Goal: Task Accomplishment & Management: Complete application form

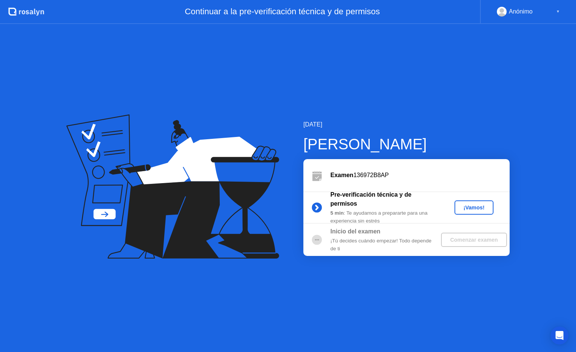
click at [478, 204] on div "¡Vamos!" at bounding box center [473, 207] width 33 height 6
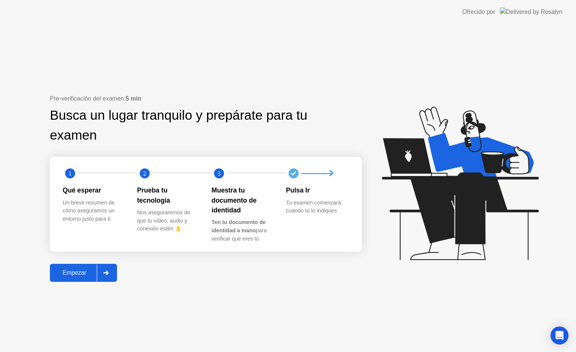
click at [79, 269] on div "Empezar" at bounding box center [74, 272] width 45 height 7
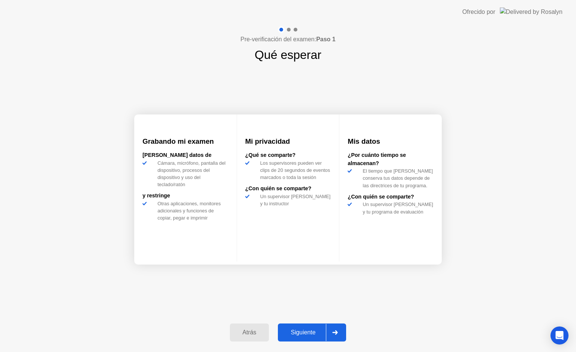
click at [292, 334] on div "Siguiente" at bounding box center [303, 332] width 46 height 7
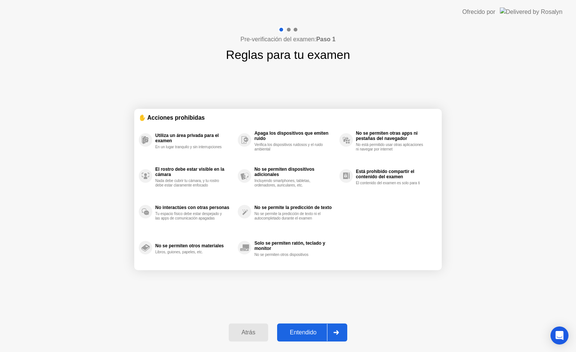
click at [292, 336] on div "Entendido" at bounding box center [303, 332] width 48 height 7
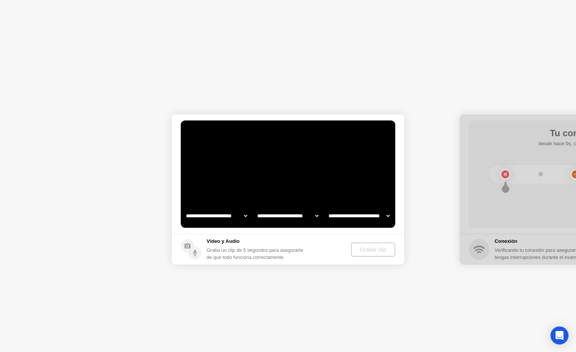
select select "**********"
select select "*******"
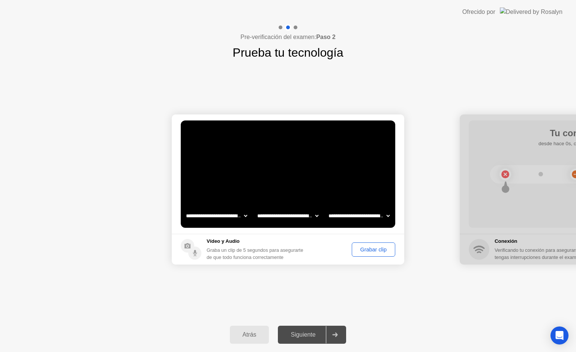
click at [359, 250] on div "Grabar clip" at bounding box center [373, 249] width 38 height 6
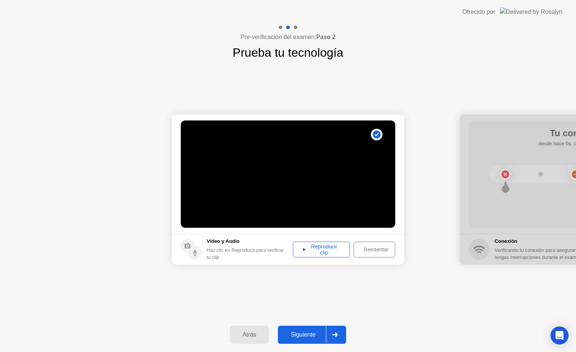
click at [310, 255] on div "Reproducir clip" at bounding box center [321, 249] width 52 height 12
click at [313, 244] on div "Reproducir clip" at bounding box center [321, 249] width 52 height 12
click at [301, 331] on div "Siguiente" at bounding box center [303, 334] width 46 height 7
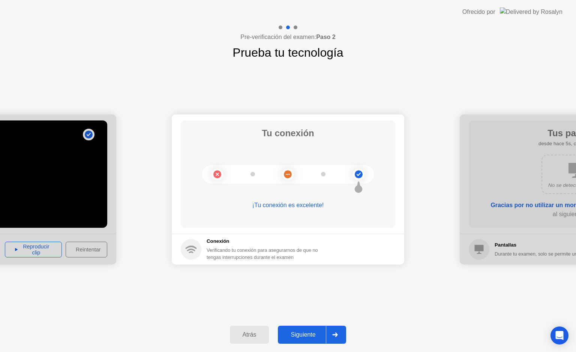
click at [315, 326] on button "Siguiente" at bounding box center [312, 334] width 68 height 18
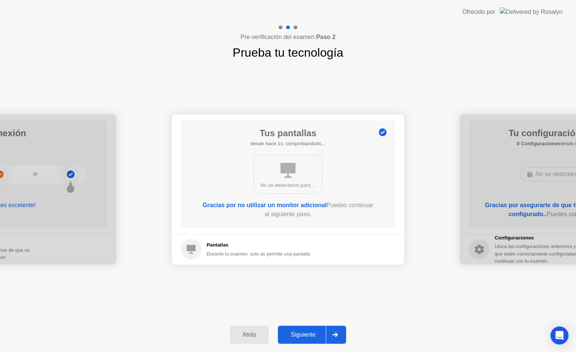
click at [307, 331] on div "Siguiente" at bounding box center [303, 334] width 46 height 7
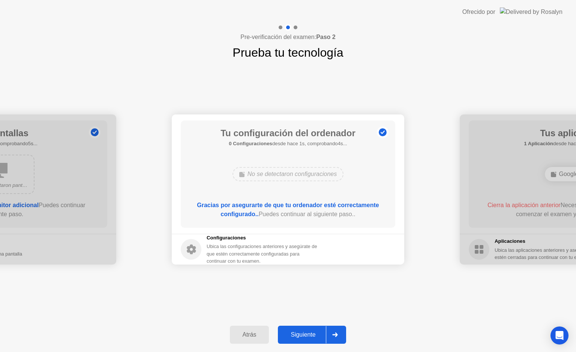
click at [307, 331] on div "Siguiente" at bounding box center [303, 334] width 46 height 7
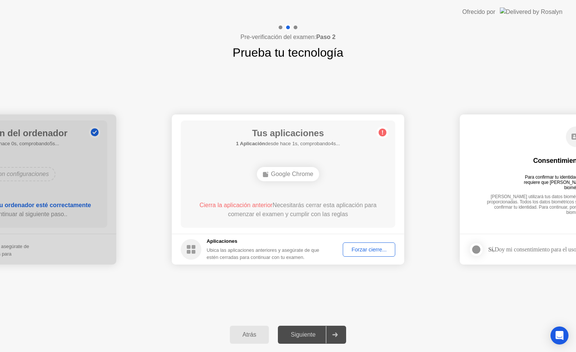
click at [365, 250] on div "Forzar cierre..." at bounding box center [368, 249] width 47 height 6
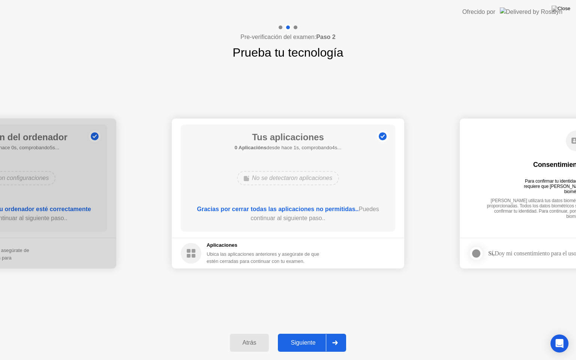
click at [309, 340] on div "Siguiente" at bounding box center [303, 342] width 46 height 7
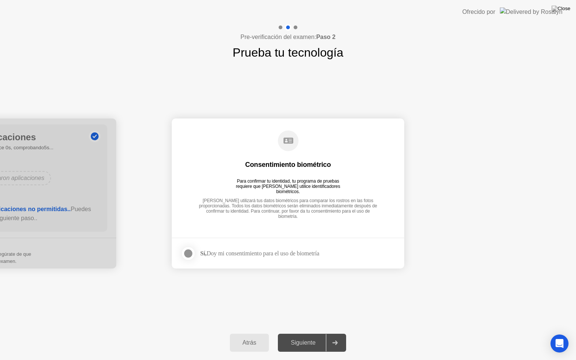
click at [184, 255] on div at bounding box center [188, 253] width 9 height 9
click at [296, 345] on div "Siguiente" at bounding box center [303, 342] width 46 height 7
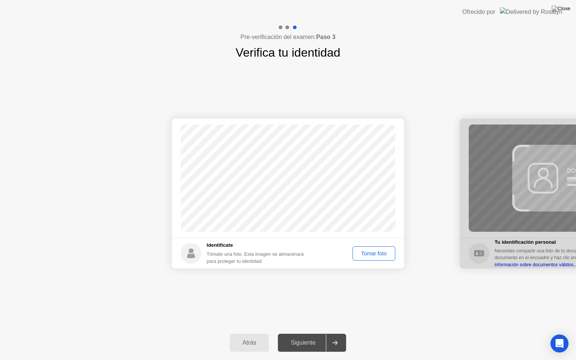
click at [374, 254] on div "Tomar foto" at bounding box center [373, 253] width 37 height 6
click at [311, 340] on div "Siguiente" at bounding box center [303, 342] width 46 height 7
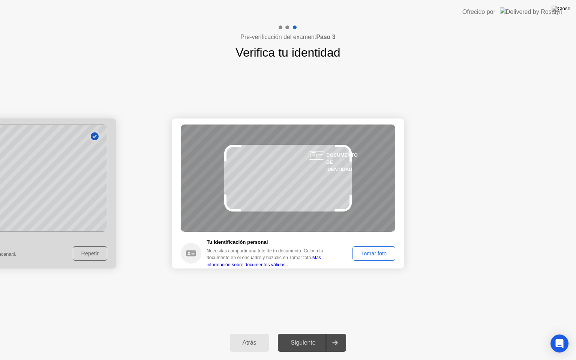
click at [371, 253] on div "Tomar foto" at bounding box center [373, 253] width 37 height 6
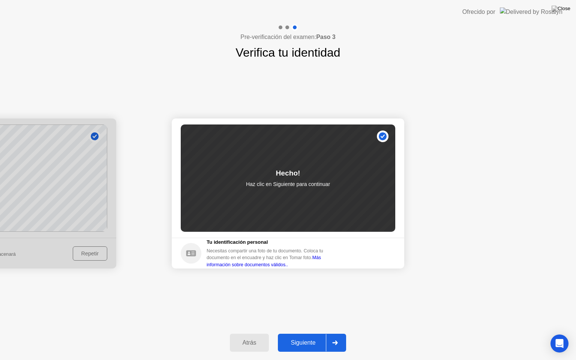
click at [313, 343] on div "Siguiente" at bounding box center [303, 342] width 46 height 7
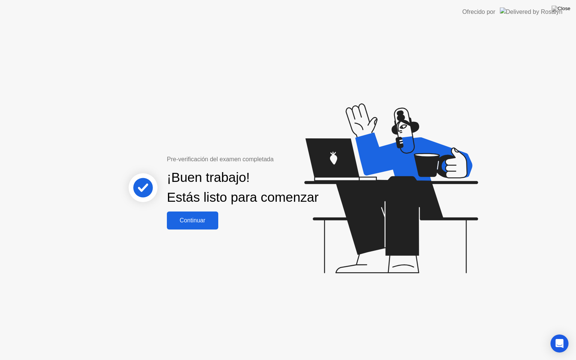
click at [192, 224] on div "Continuar" at bounding box center [192, 220] width 47 height 7
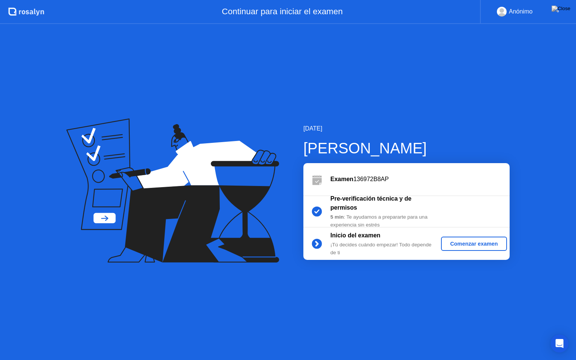
click at [456, 246] on div "Comenzar examen" at bounding box center [474, 244] width 60 height 6
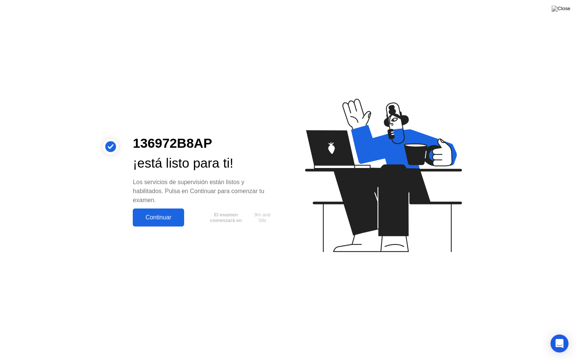
click at [171, 220] on div "Continuar" at bounding box center [158, 217] width 47 height 7
